Goal: Information Seeking & Learning: Learn about a topic

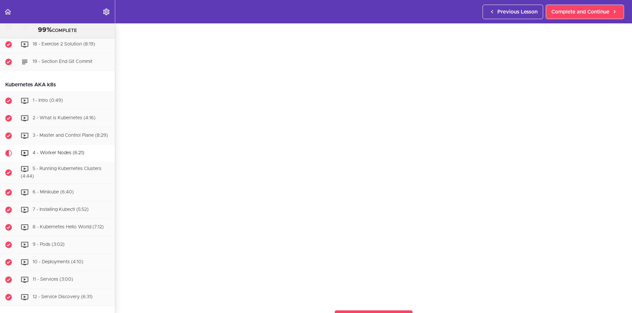
scroll to position [2013, 0]
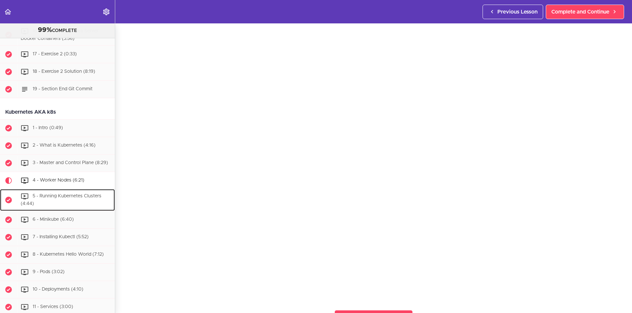
click at [67, 194] on span "5 - Running Kubernetes Clusters (4:44)" at bounding box center [61, 200] width 81 height 12
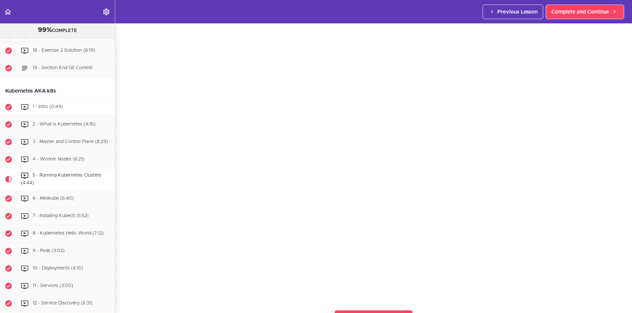
scroll to position [2060, 0]
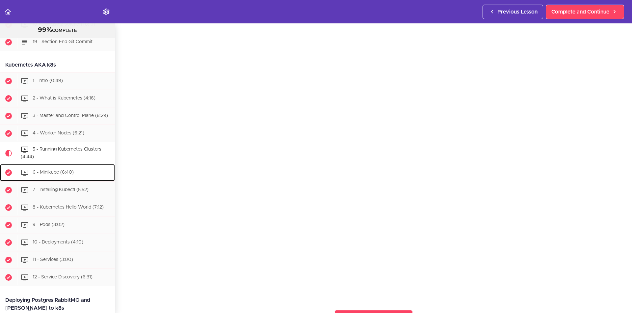
click at [82, 167] on div "6 - Minikube (6:40)" at bounding box center [66, 172] width 98 height 14
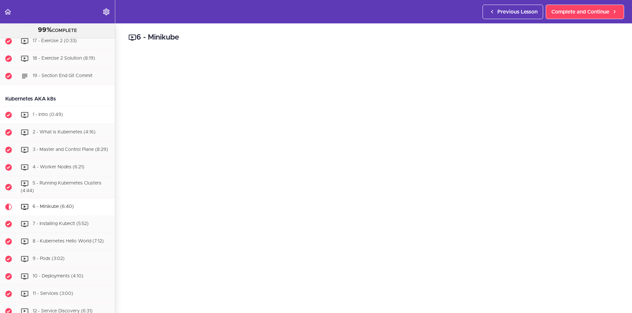
scroll to position [2082, 0]
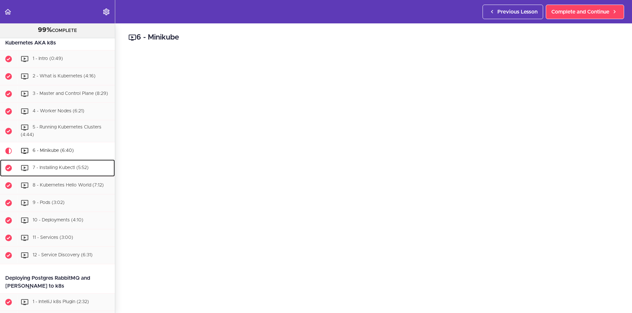
click at [48, 165] on div "7 - Installing Kubectl (5:52)" at bounding box center [66, 168] width 98 height 14
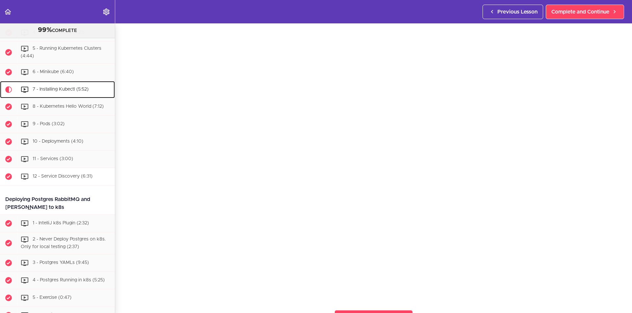
scroll to position [2129, 0]
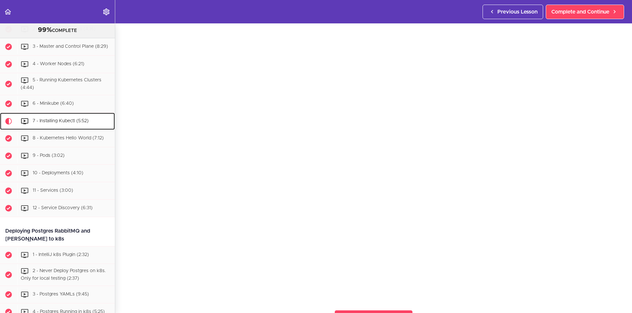
click at [70, 118] on span "7 - Installing Kubectl (5:52)" at bounding box center [61, 120] width 56 height 5
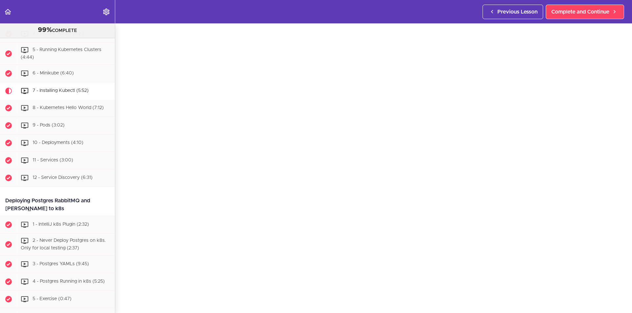
scroll to position [2159, 0]
click at [62, 107] on div "8 - Kubernetes Hello World (7:12)" at bounding box center [66, 108] width 98 height 14
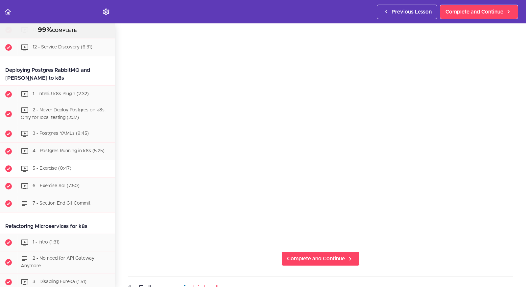
scroll to position [2204, 0]
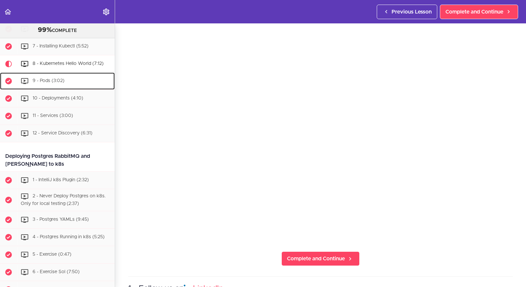
click at [46, 74] on div "9 - Pods (3:02)" at bounding box center [66, 81] width 98 height 14
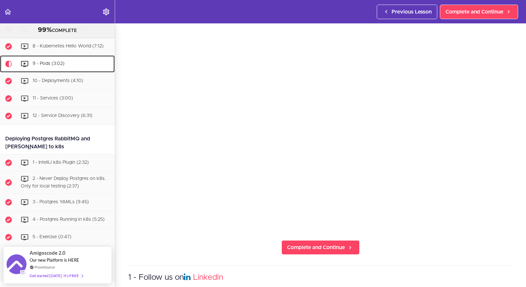
scroll to position [29, 0]
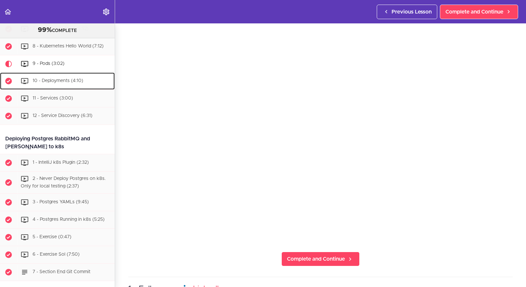
drag, startPoint x: 59, startPoint y: 76, endPoint x: 48, endPoint y: 73, distance: 11.4
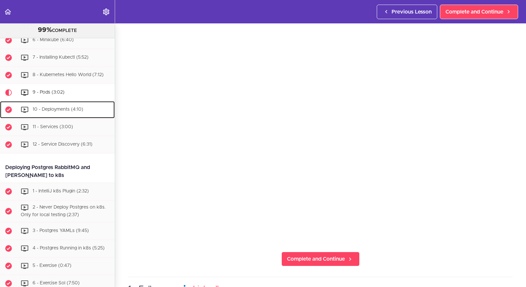
scroll to position [2193, 0]
click at [56, 105] on div "10 - Deployments (4:10)" at bounding box center [66, 109] width 98 height 14
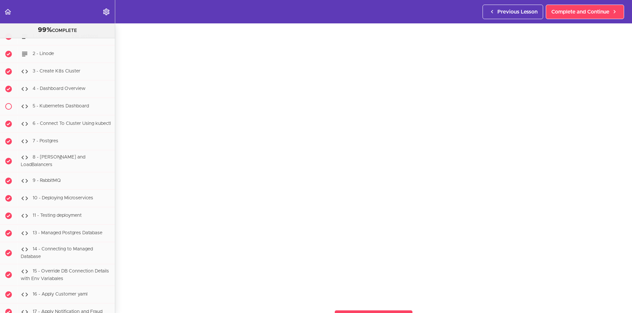
scroll to position [2863, 0]
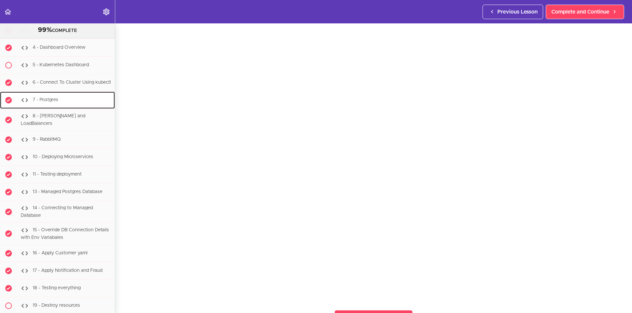
click at [59, 93] on div "7 - Postgres" at bounding box center [66, 100] width 98 height 14
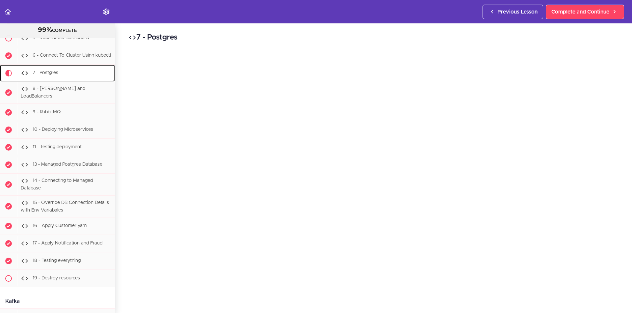
scroll to position [2903, 0]
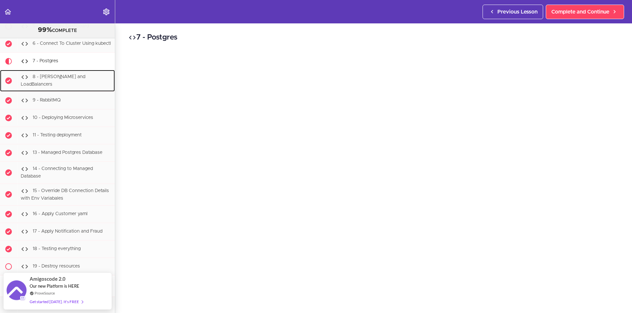
drag, startPoint x: 69, startPoint y: 75, endPoint x: 120, endPoint y: 27, distance: 69.4
click at [55, 93] on div "9 - RabbitMQ" at bounding box center [66, 100] width 98 height 14
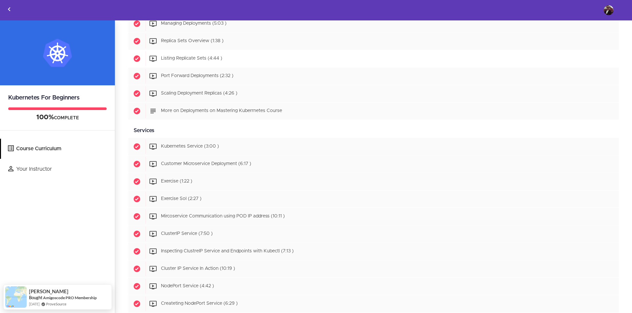
scroll to position [679, 0]
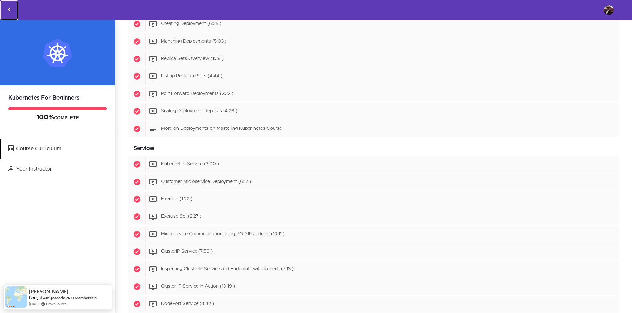
click at [11, 7] on icon "Back to courses" at bounding box center [9, 9] width 8 height 8
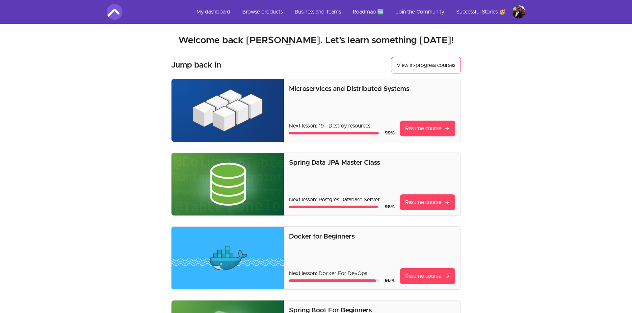
scroll to position [261, 0]
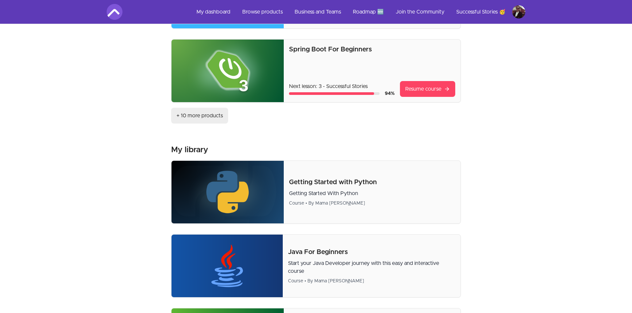
click at [203, 116] on link "+ 10 more products" at bounding box center [199, 116] width 57 height 16
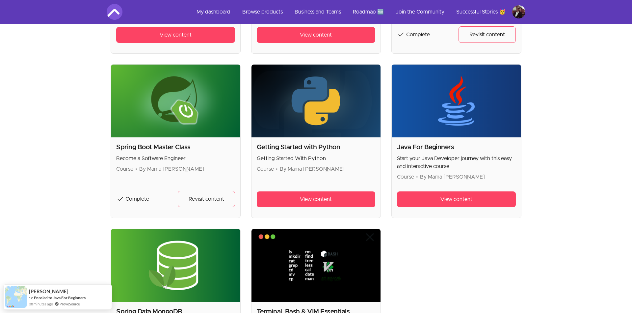
scroll to position [1086, 0]
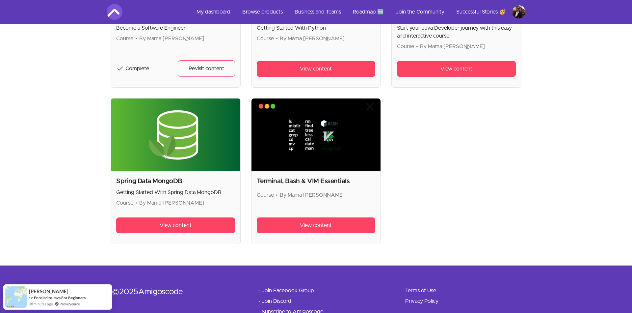
click at [309, 142] on img at bounding box center [315, 134] width 129 height 73
click at [301, 224] on span "View content" at bounding box center [316, 225] width 32 height 8
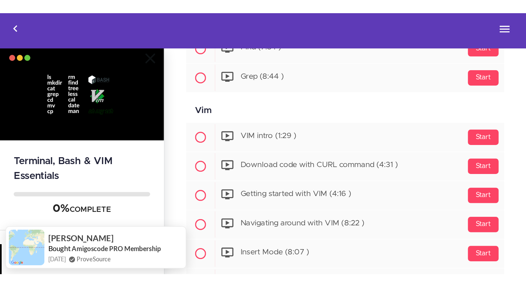
scroll to position [418, 0]
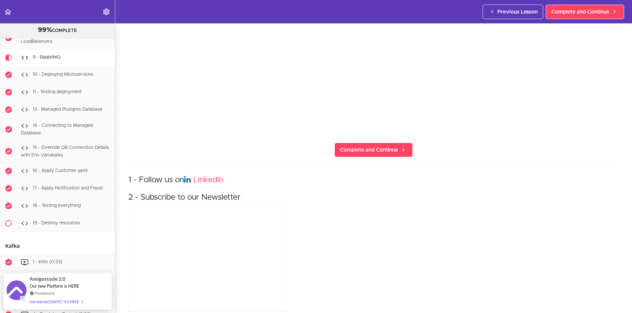
scroll to position [197, 0]
click at [53, 221] on span "19 - Destroy resources" at bounding box center [56, 223] width 47 height 5
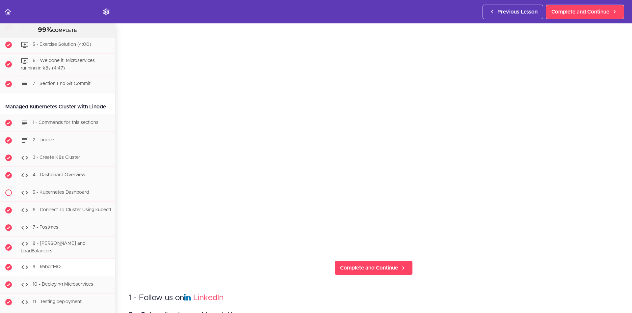
scroll to position [2684, 0]
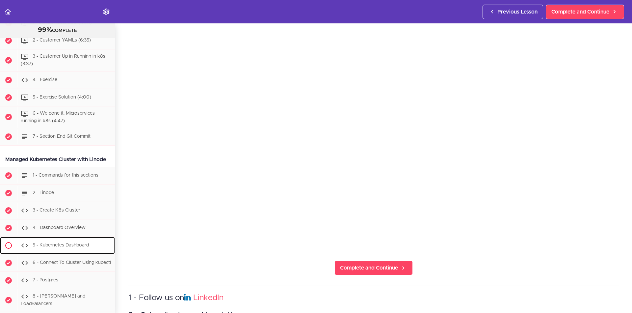
click at [41, 243] on span "5 - Kubernetes Dashboard" at bounding box center [61, 245] width 56 height 5
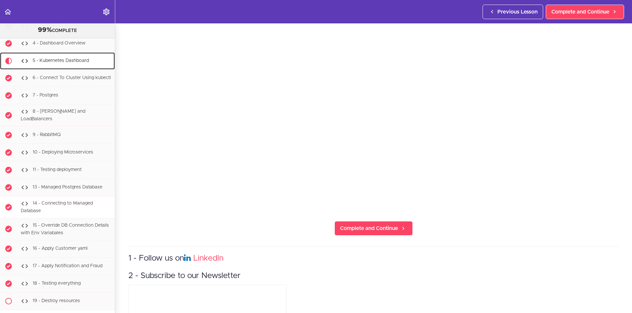
scroll to position [197, 0]
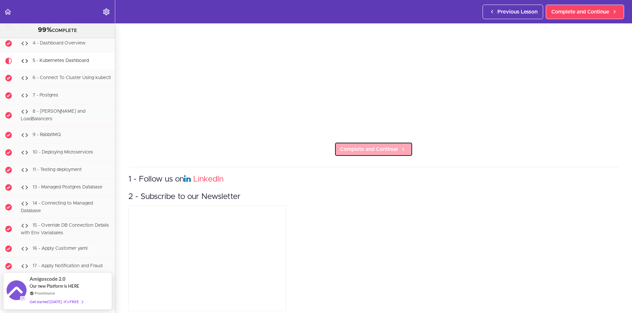
click at [373, 153] on span "Complete and Continue" at bounding box center [369, 149] width 58 height 8
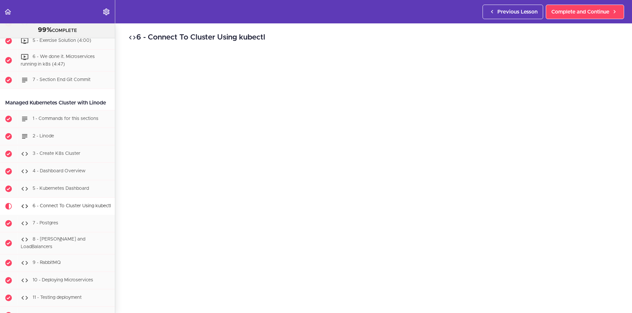
scroll to position [2737, 0]
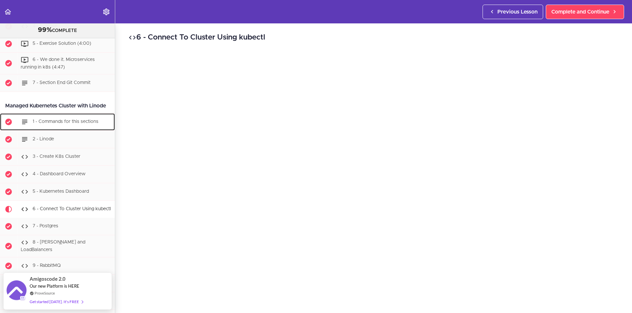
click at [85, 119] on span "1 - Commands for this sections" at bounding box center [66, 121] width 66 height 5
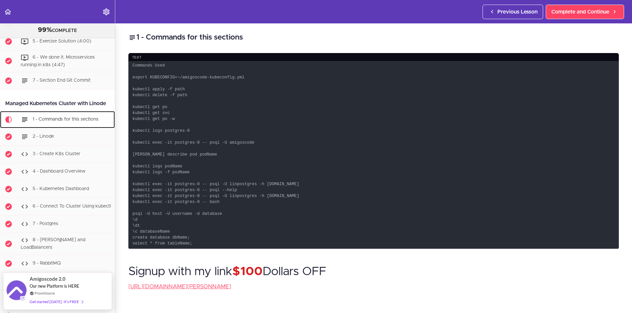
scroll to position [2739, 0]
click at [66, 132] on div "2 - Linode" at bounding box center [66, 137] width 98 height 14
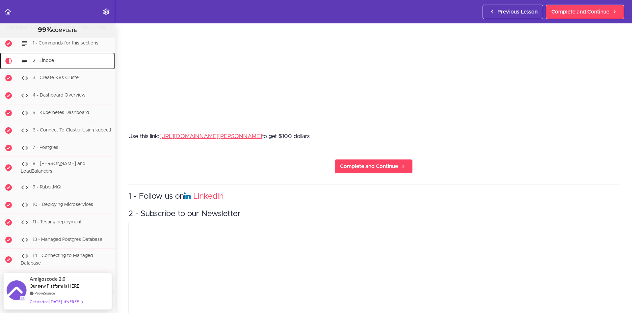
scroll to position [224, 0]
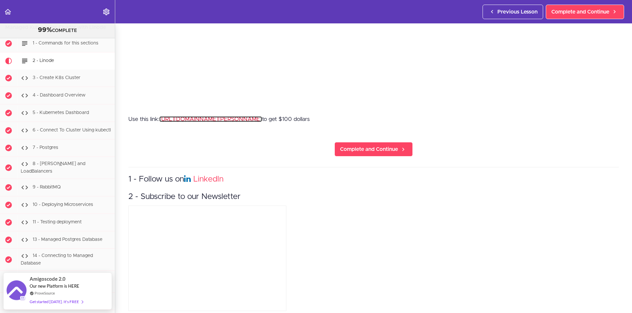
click at [216, 121] on link "https://amigoscode.hopp.to/linode" at bounding box center [210, 119] width 103 height 6
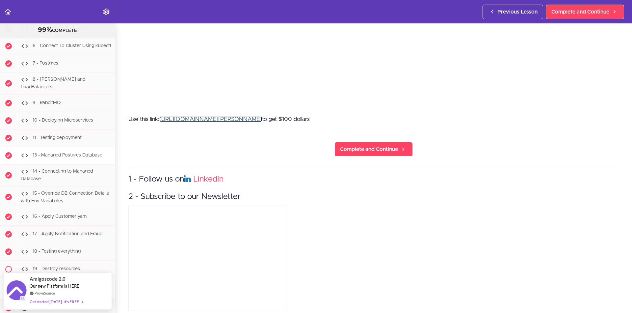
scroll to position [2905, 0]
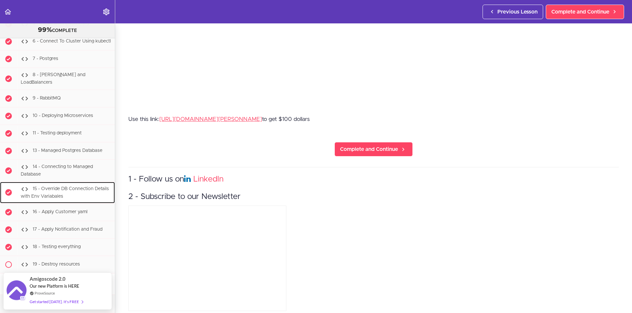
click at [77, 186] on span "15 - Override DB Connection Details with Env Variabales" at bounding box center [65, 192] width 88 height 12
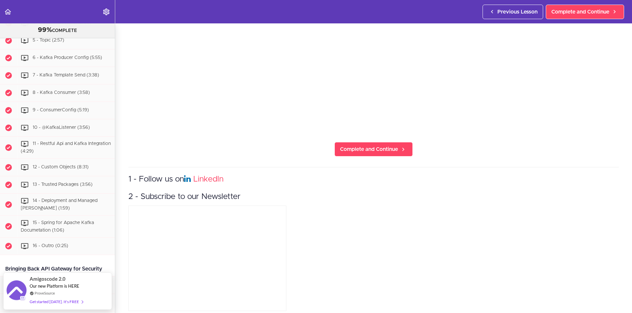
scroll to position [3326, 0]
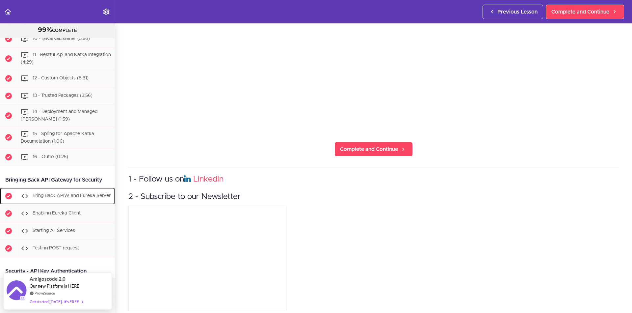
click at [78, 194] on div "Bring Back APIW and Eureka Server" at bounding box center [66, 196] width 98 height 14
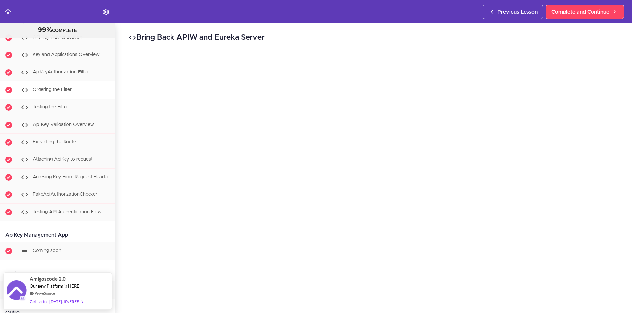
scroll to position [3575, 0]
click at [71, 204] on div "Testing API Authentication Flow" at bounding box center [66, 211] width 98 height 14
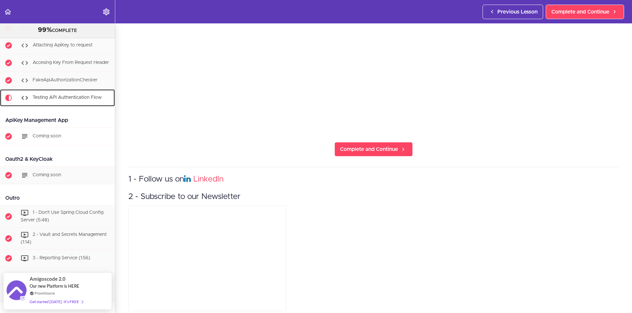
scroll to position [3691, 0]
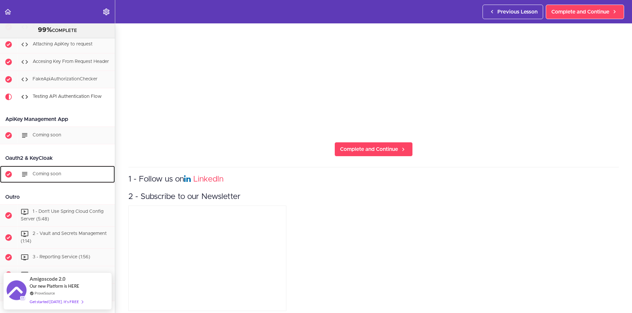
click at [77, 167] on div "Coming soon" at bounding box center [66, 174] width 98 height 14
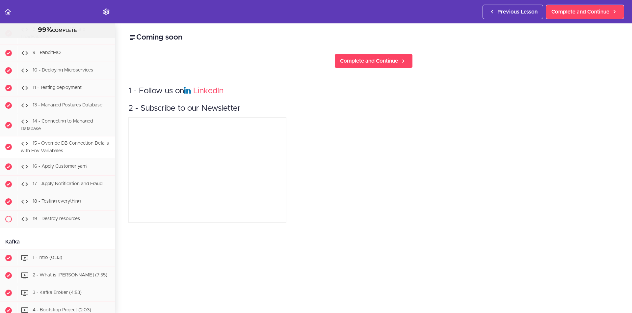
scroll to position [3098, 0]
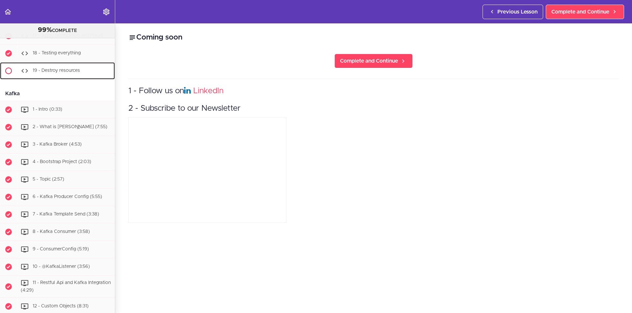
click at [59, 65] on div "19 - Destroy resources" at bounding box center [66, 71] width 98 height 14
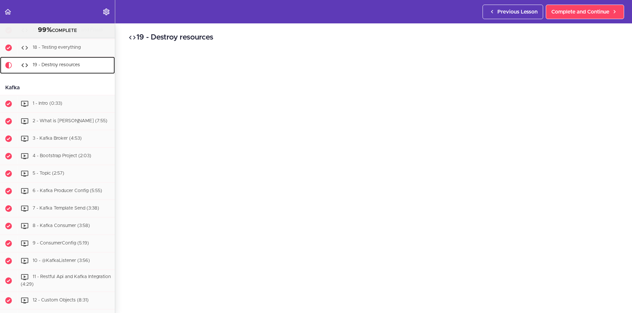
scroll to position [89, 0]
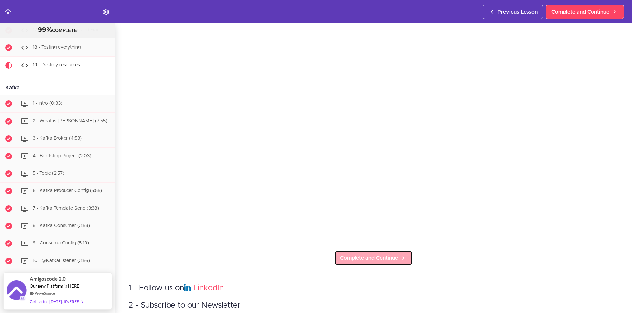
click at [351, 255] on span "Complete and Continue" at bounding box center [369, 258] width 58 height 8
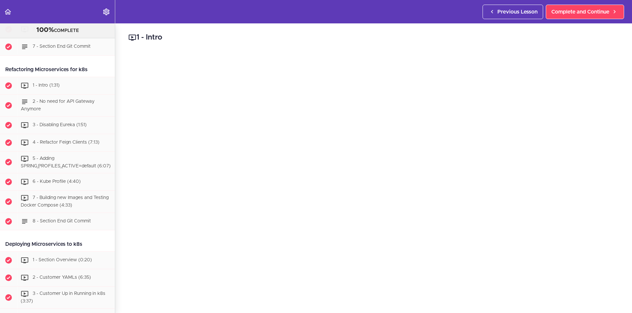
scroll to position [2536, 0]
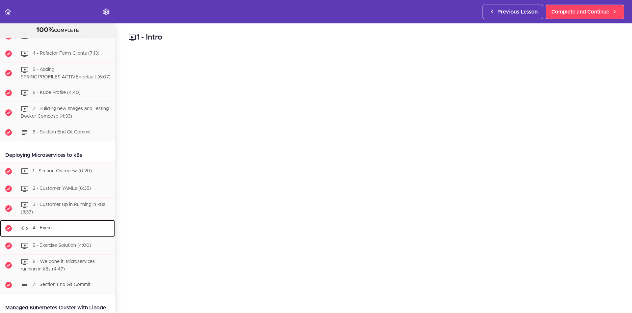
click at [60, 221] on div "4 - Exercise" at bounding box center [66, 228] width 98 height 14
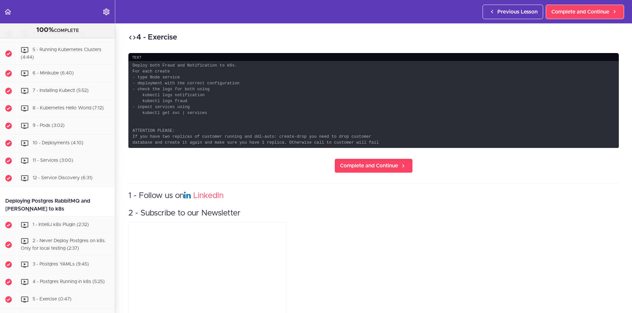
scroll to position [2170, 0]
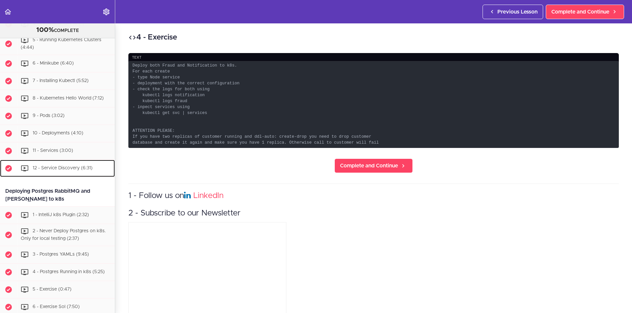
click at [74, 165] on span "12 - Service Discovery (6:31)" at bounding box center [63, 167] width 60 height 5
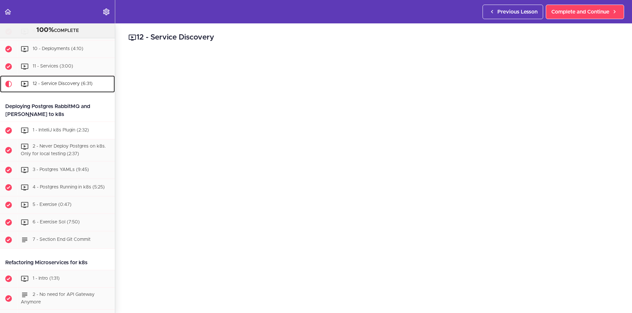
scroll to position [2252, 0]
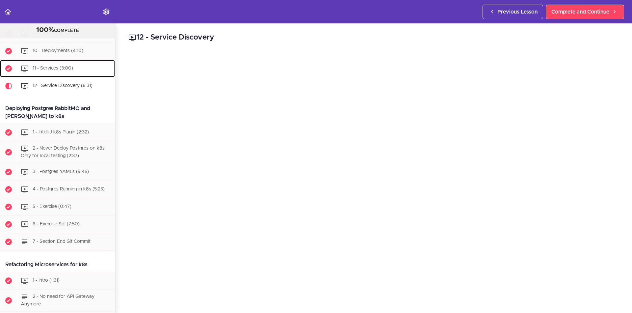
click at [59, 66] on span "11 - Services (3:00)" at bounding box center [53, 68] width 40 height 5
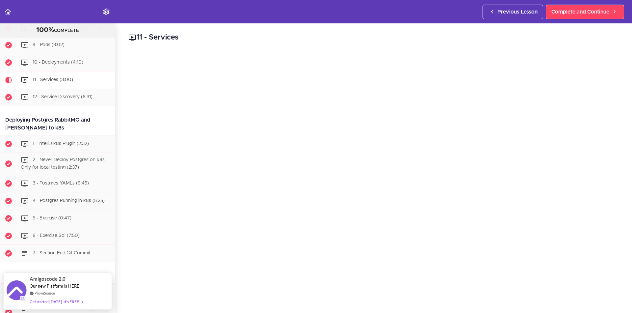
scroll to position [2229, 0]
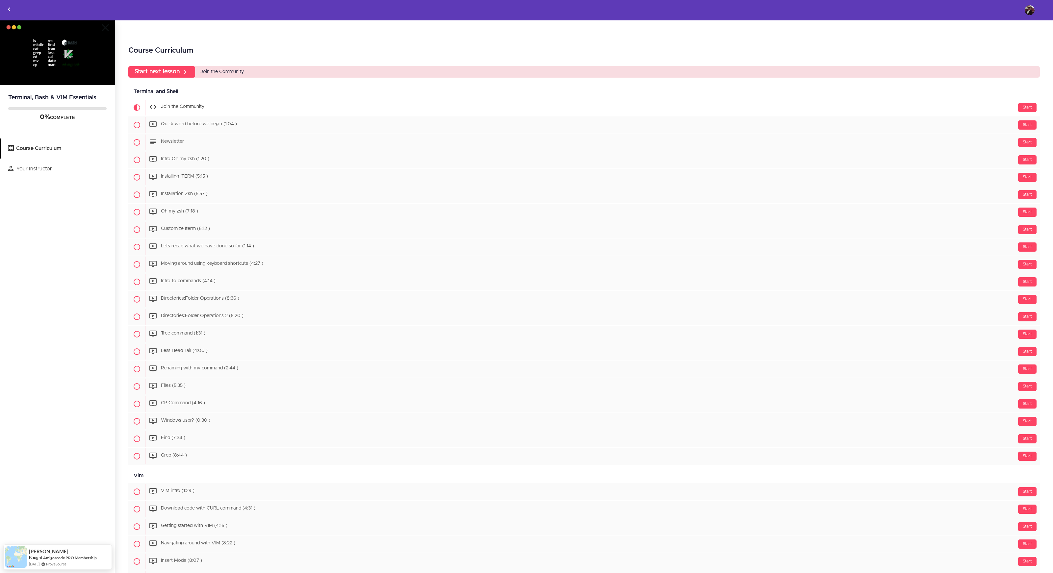
scroll to position [158, 0]
